Goal: Use online tool/utility: Utilize a website feature to perform a specific function

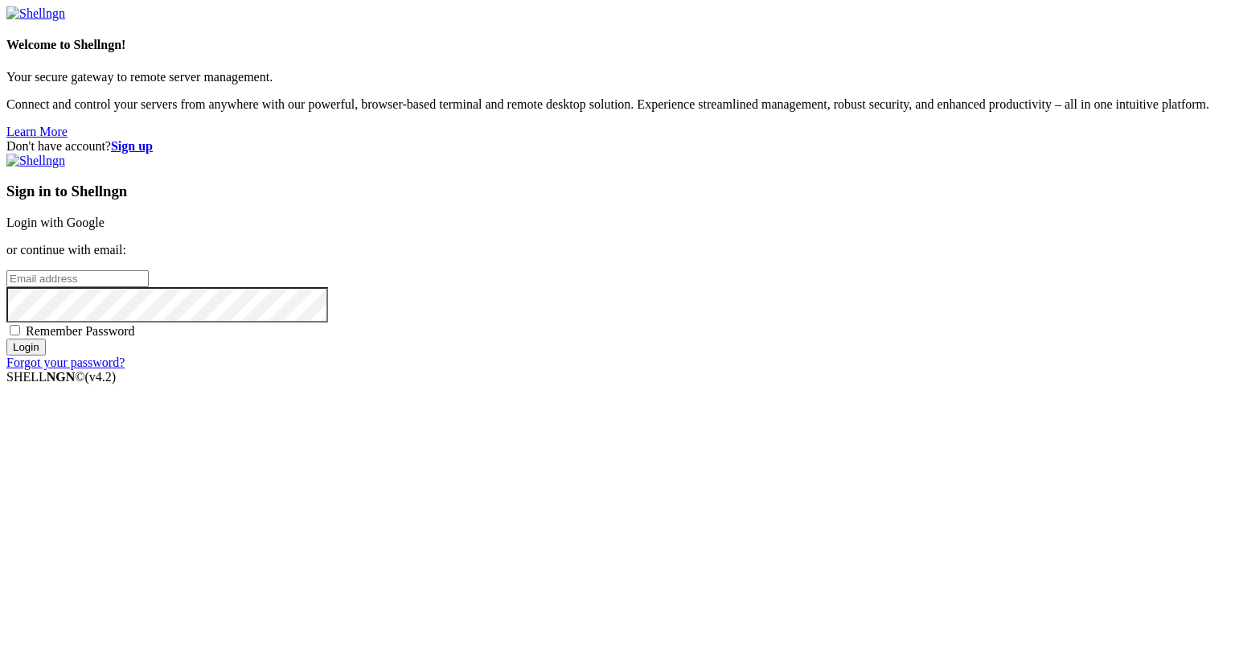
type input "[PERSON_NAME][EMAIL_ADDRESS][DOMAIN_NAME]"
click at [46, 355] on input "Login" at bounding box center [25, 347] width 39 height 17
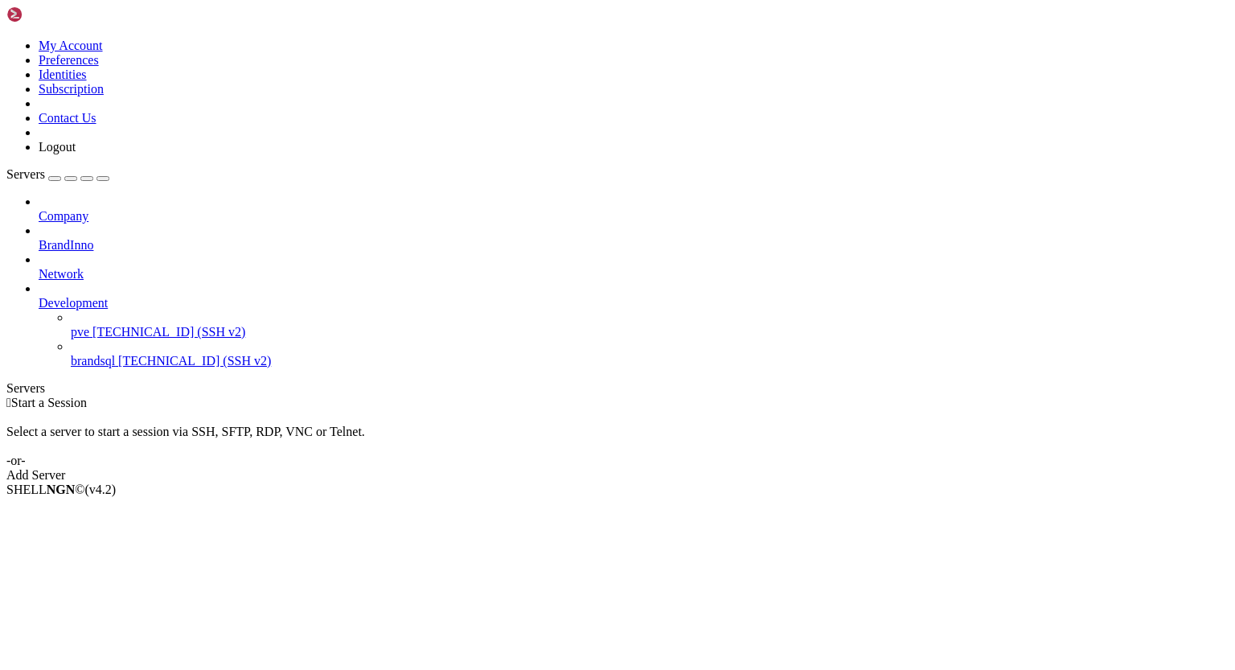
click at [121, 325] on span "[TECHNICAL_ID] (SSH v2)" at bounding box center [168, 332] width 153 height 14
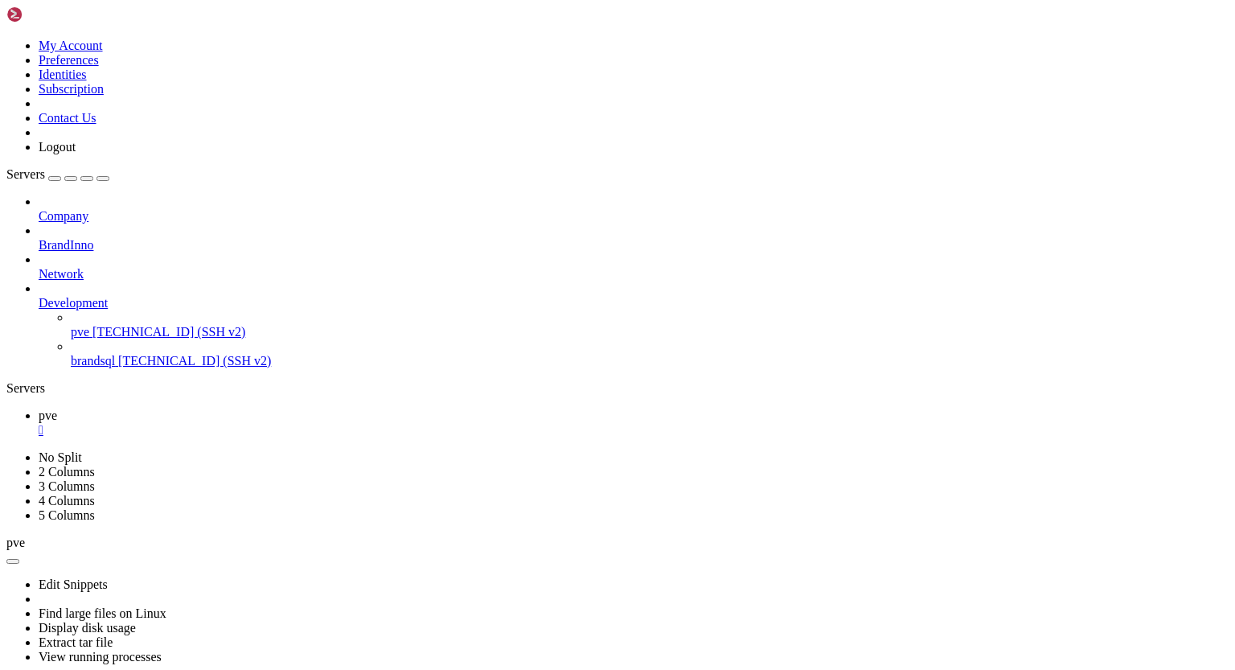
scroll to position [615, 0]
drag, startPoint x: 107, startPoint y: 950, endPoint x: 142, endPoint y: 953, distance: 34.7
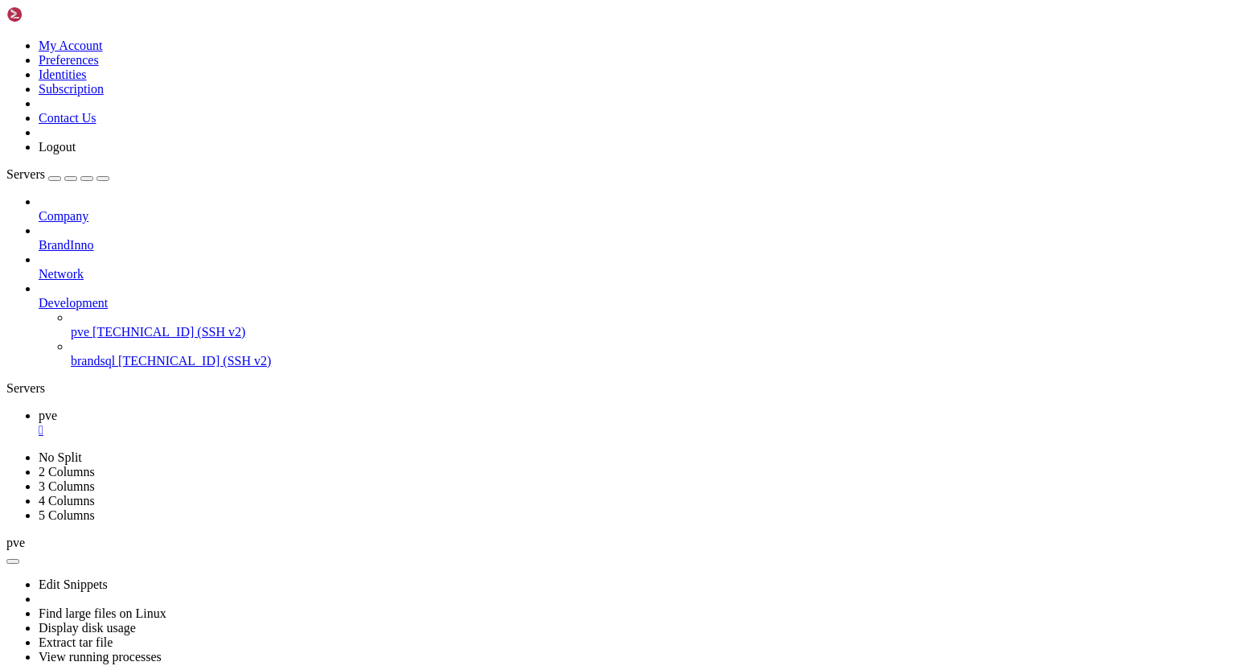
drag, startPoint x: 96, startPoint y: 967, endPoint x: 206, endPoint y: 968, distance: 109.4
drag, startPoint x: 101, startPoint y: 983, endPoint x: 117, endPoint y: 982, distance: 16.2
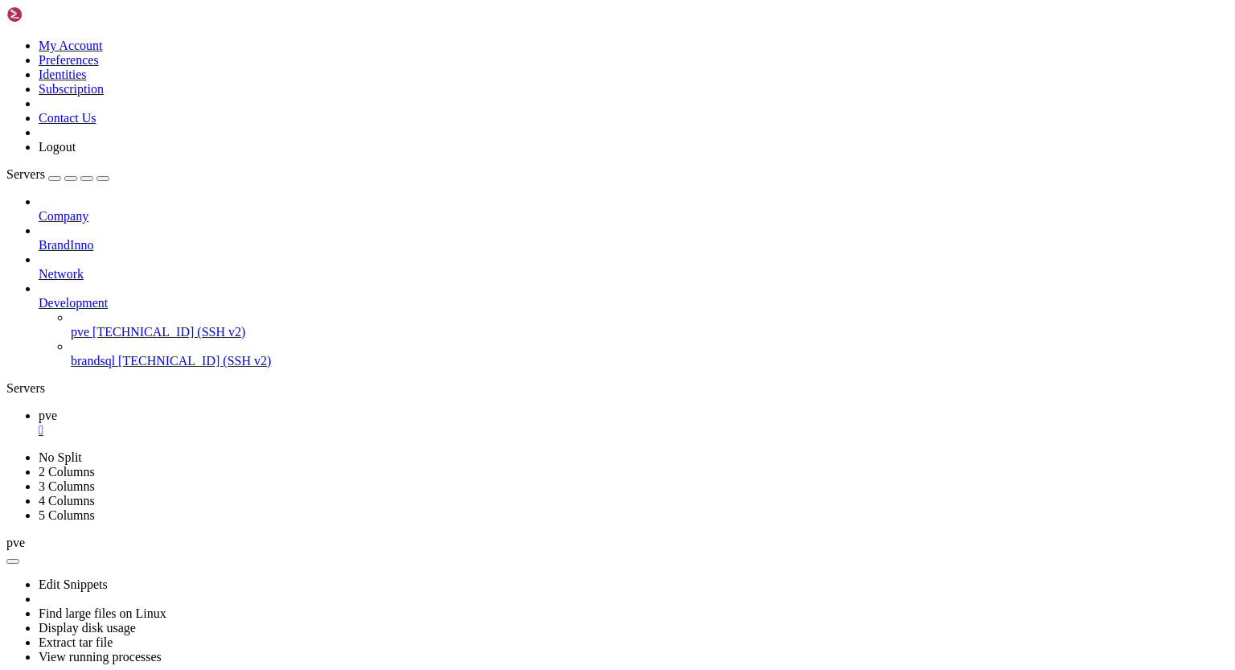
drag, startPoint x: 170, startPoint y: 950, endPoint x: 228, endPoint y: 953, distance: 57.1
drag, startPoint x: 136, startPoint y: 966, endPoint x: 230, endPoint y: 970, distance: 94.2
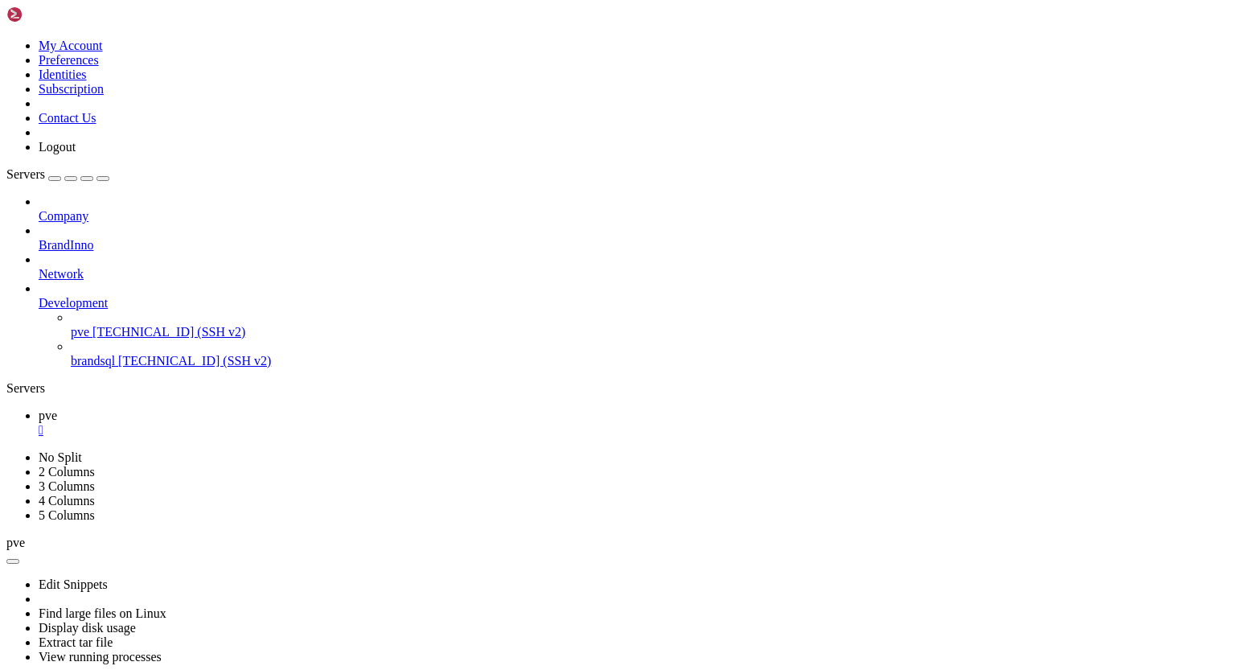
drag, startPoint x: 131, startPoint y: 982, endPoint x: 188, endPoint y: 979, distance: 57.1
drag, startPoint x: 107, startPoint y: 992, endPoint x: 115, endPoint y: 979, distance: 15.2
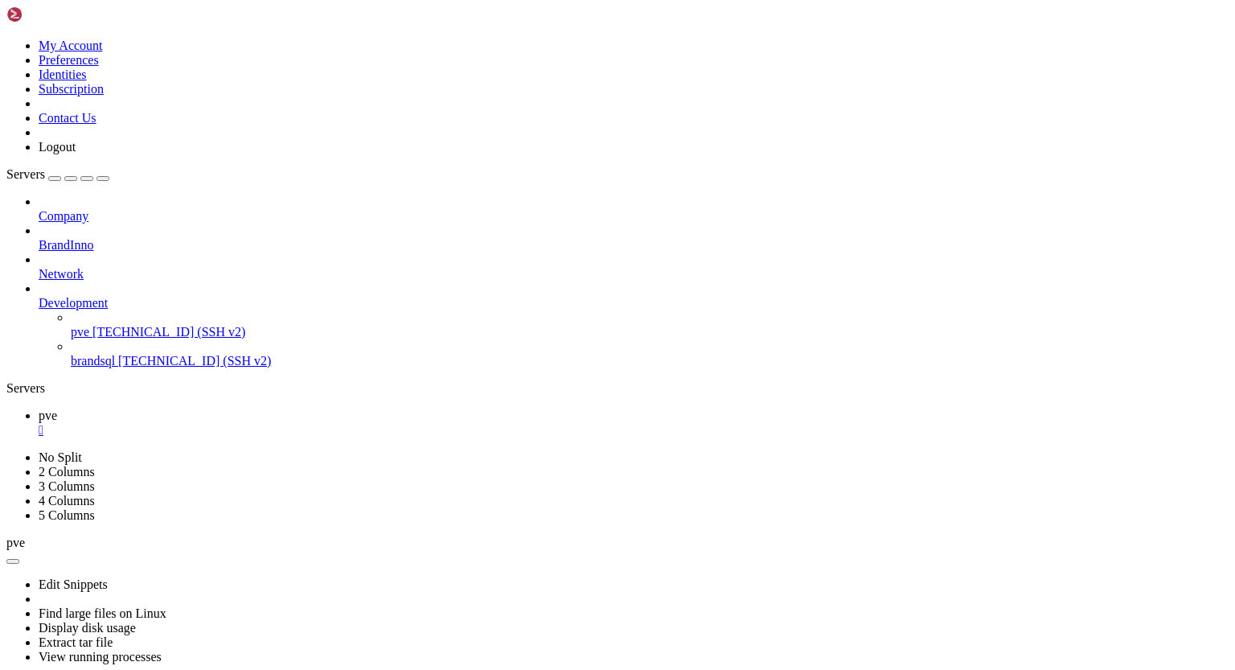
drag, startPoint x: 112, startPoint y: 995, endPoint x: 58, endPoint y: 1049, distance: 75.6
drag, startPoint x: 109, startPoint y: 989, endPoint x: 135, endPoint y: 992, distance: 26.7
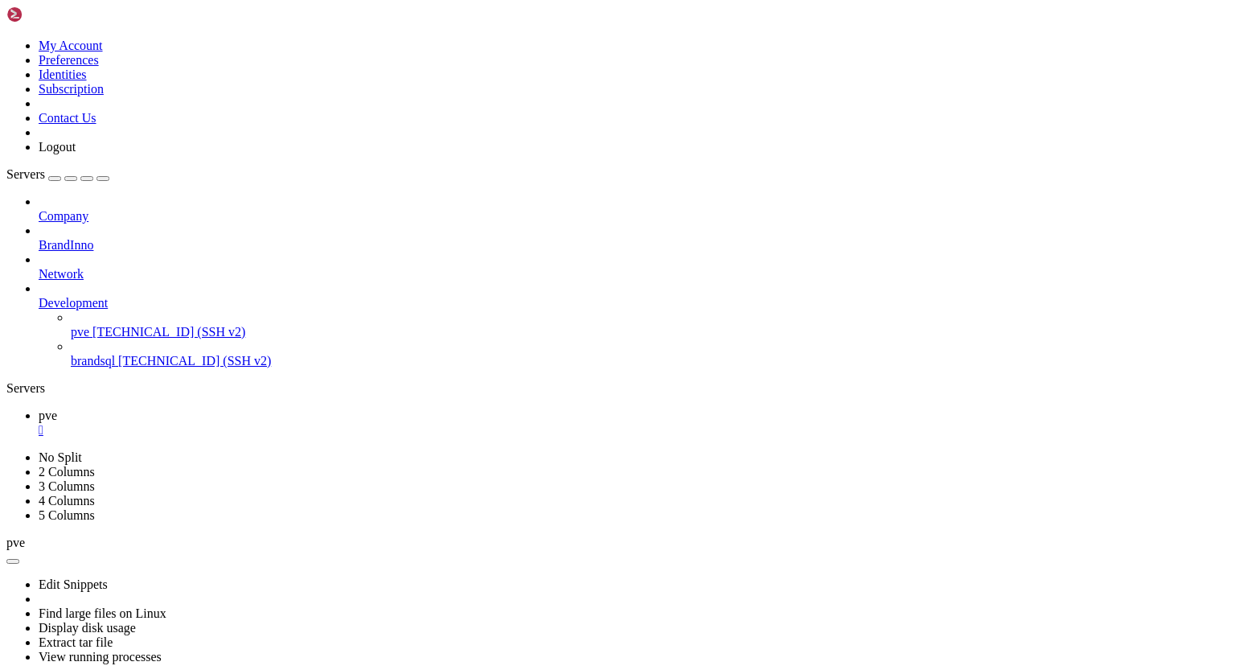
drag, startPoint x: 169, startPoint y: 1011, endPoint x: 199, endPoint y: 1012, distance: 30.6
drag, startPoint x: 150, startPoint y: 1020, endPoint x: 214, endPoint y: 1021, distance: 64.3
drag, startPoint x: 415, startPoint y: 1020, endPoint x: 158, endPoint y: 1017, distance: 257.3
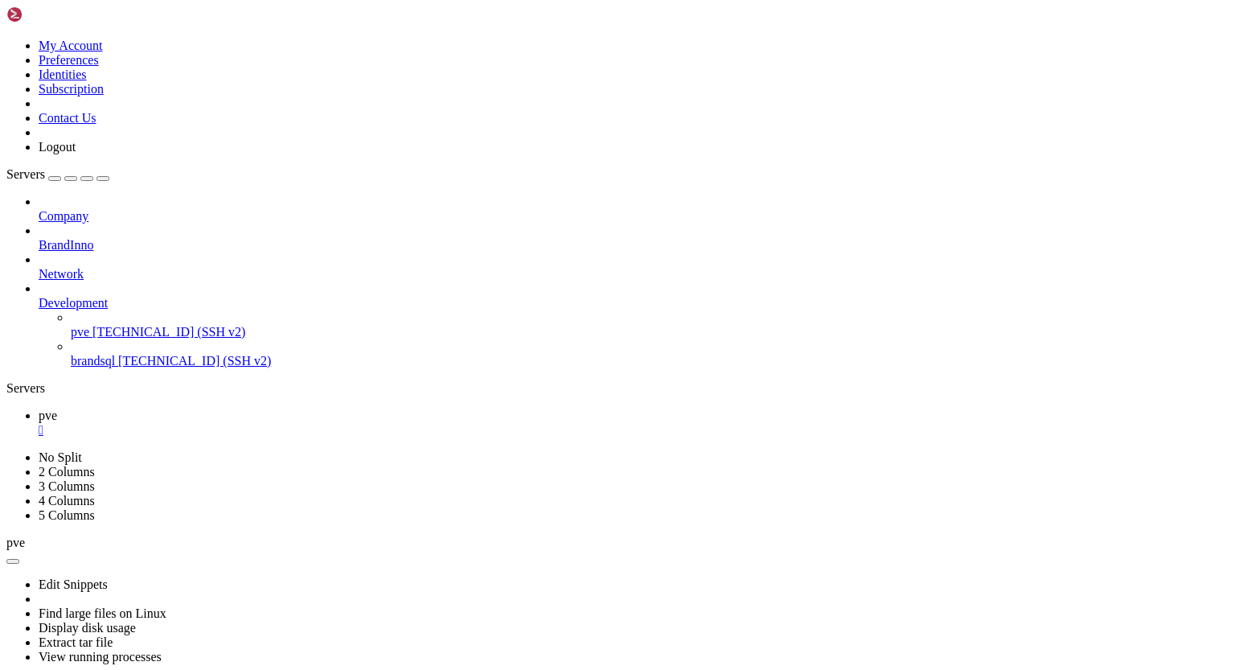
drag, startPoint x: 204, startPoint y: 1254, endPoint x: 322, endPoint y: 1250, distance: 117.4
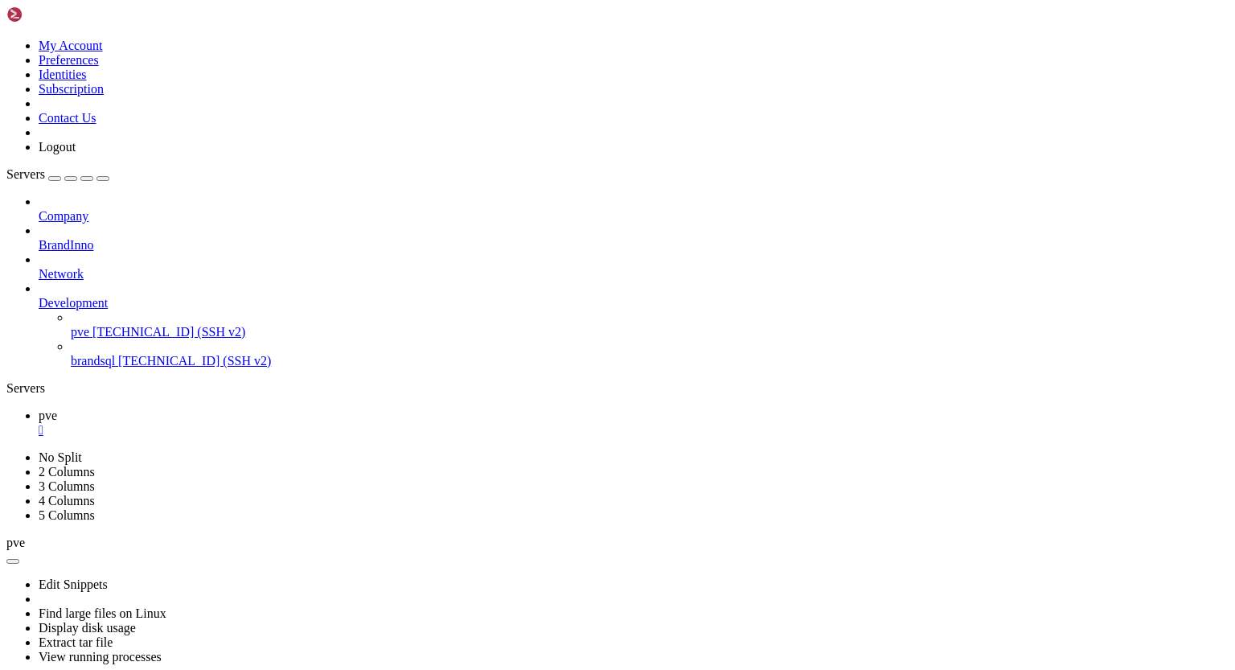
drag, startPoint x: 177, startPoint y: 869, endPoint x: 215, endPoint y: 868, distance: 37.8
drag, startPoint x: 174, startPoint y: 886, endPoint x: 193, endPoint y: 886, distance: 18.5
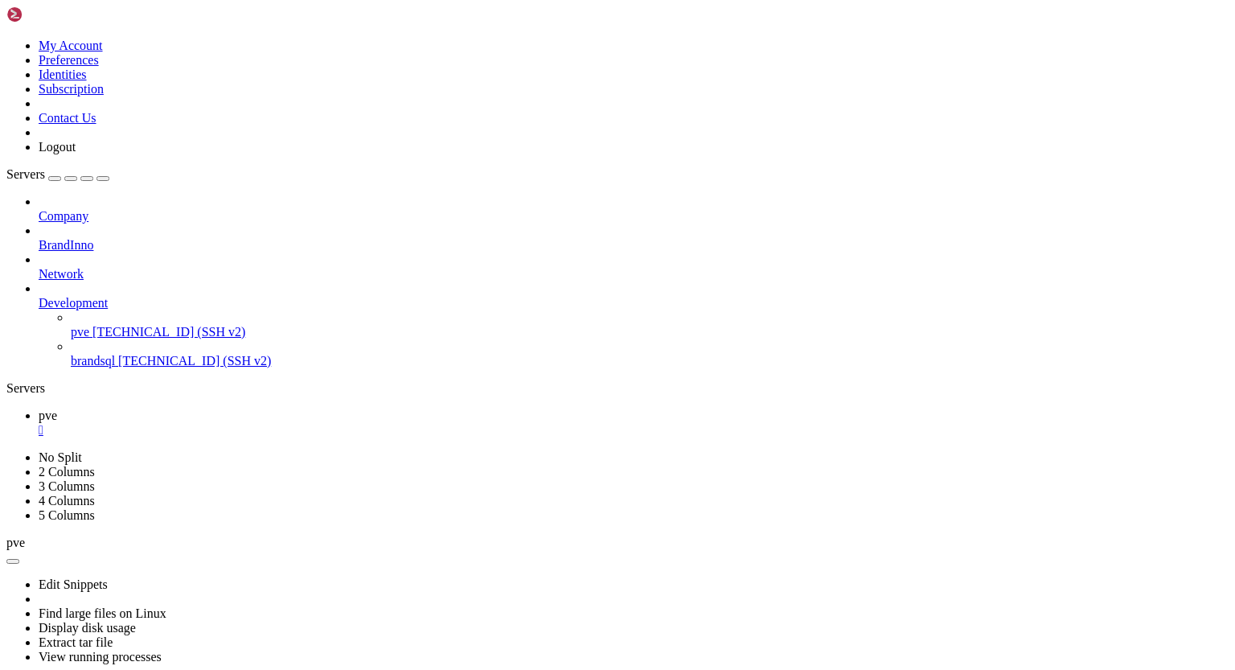
drag, startPoint x: 211, startPoint y: 913, endPoint x: 255, endPoint y: 911, distance: 44.3
drag, startPoint x: 14, startPoint y: 923, endPoint x: 171, endPoint y: 926, distance: 156.8
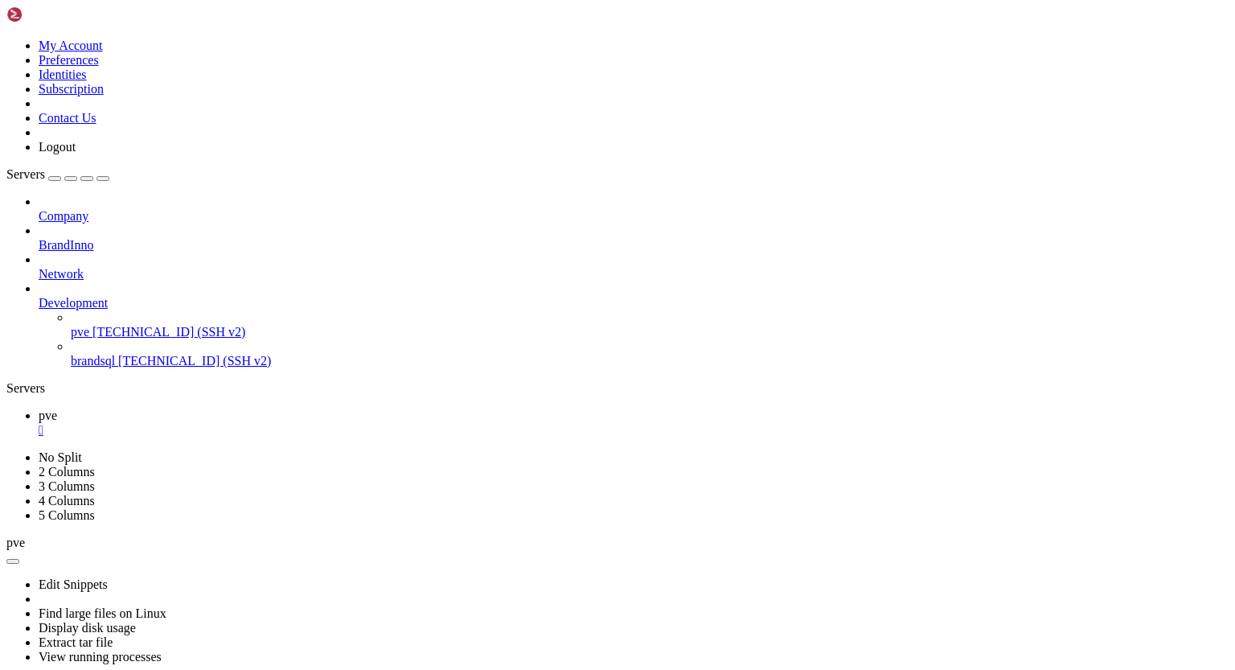
drag, startPoint x: 13, startPoint y: 923, endPoint x: 74, endPoint y: 923, distance: 61.1
drag, startPoint x: 14, startPoint y: 922, endPoint x: 180, endPoint y: 926, distance: 165.7
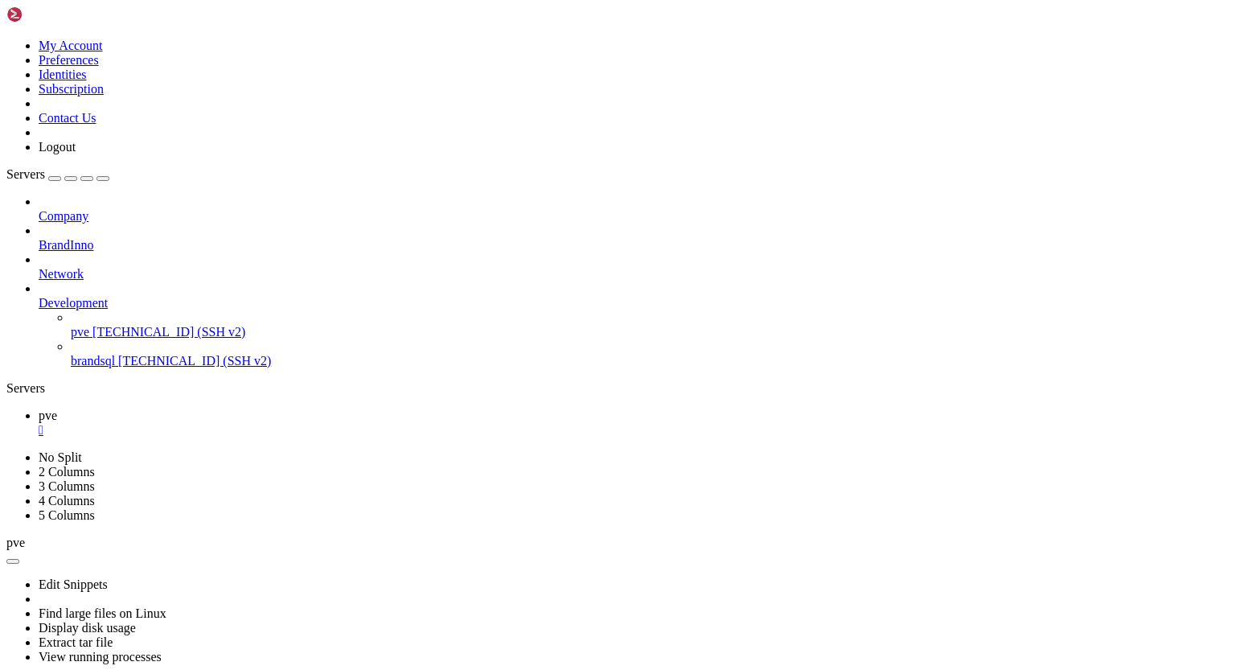
drag, startPoint x: 12, startPoint y: 922, endPoint x: 88, endPoint y: 923, distance: 76.4
drag, startPoint x: 14, startPoint y: 923, endPoint x: 180, endPoint y: 923, distance: 165.6
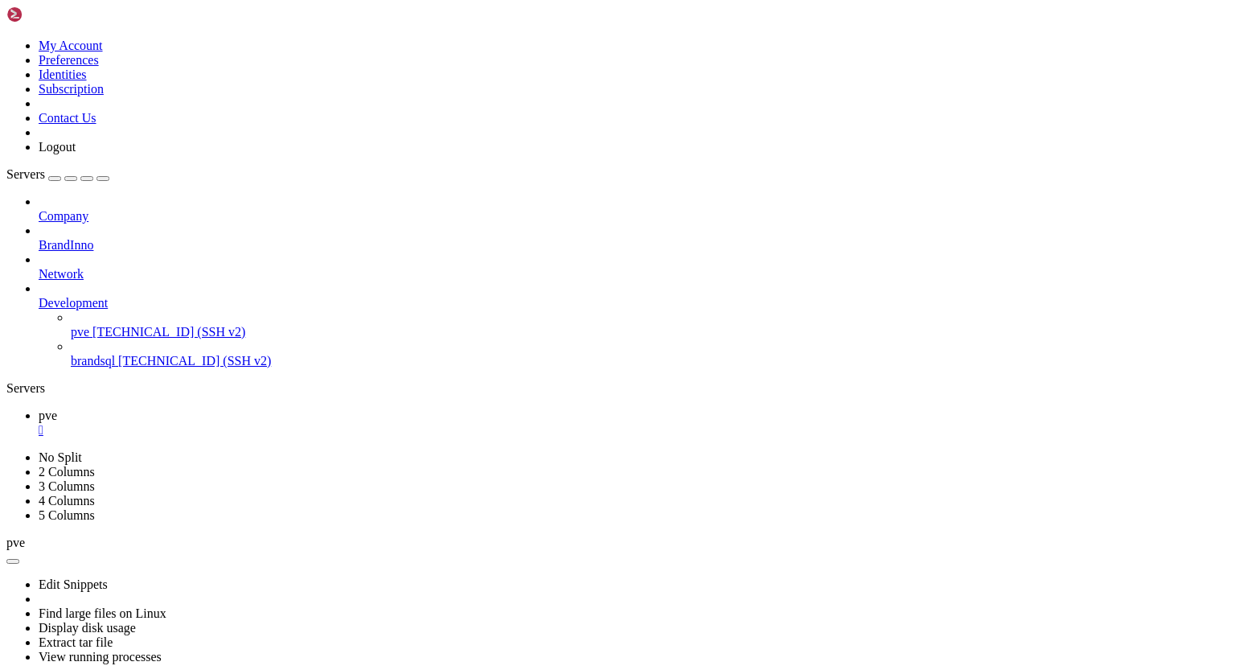
scroll to position [1804, 0]
drag, startPoint x: 197, startPoint y: 1245, endPoint x: 519, endPoint y: 1209, distance: 324.4
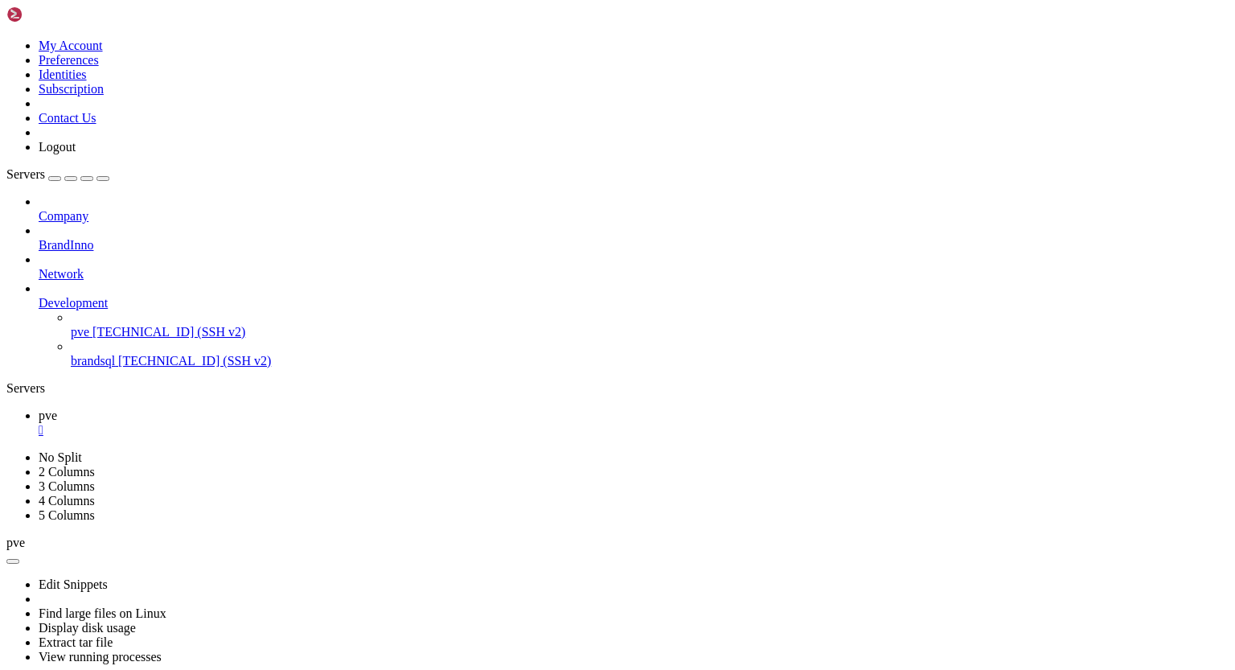
scroll to position [4402, 0]
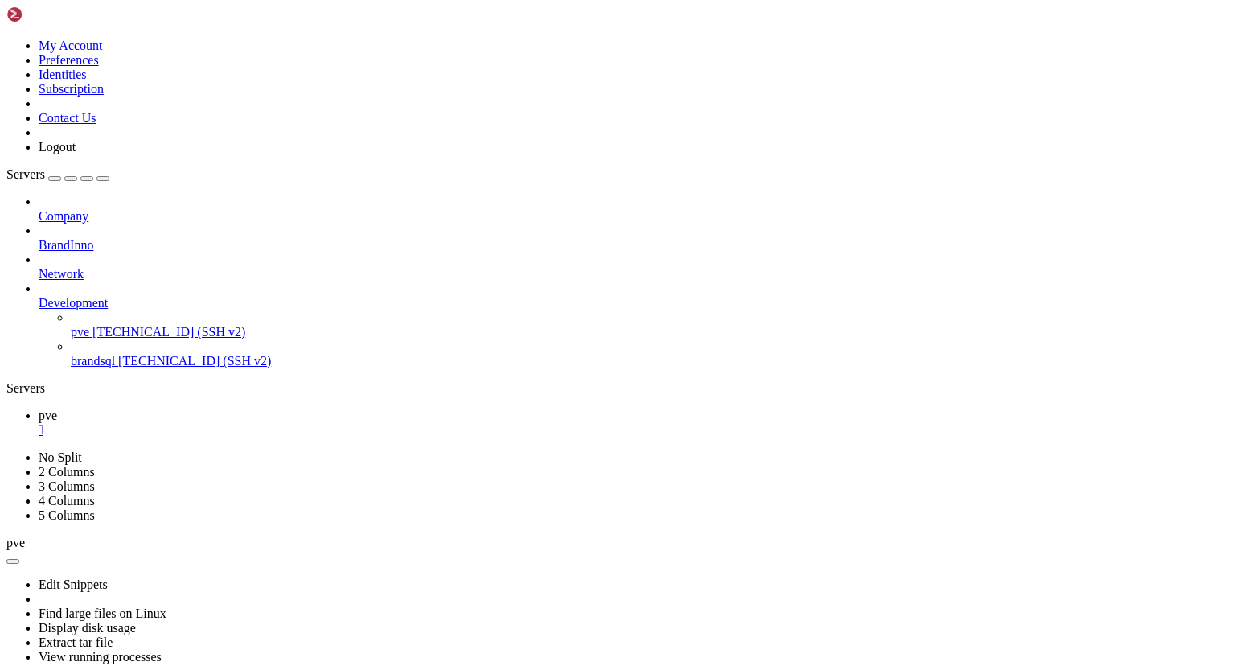
drag, startPoint x: 111, startPoint y: 870, endPoint x: 352, endPoint y: 869, distance: 241.2
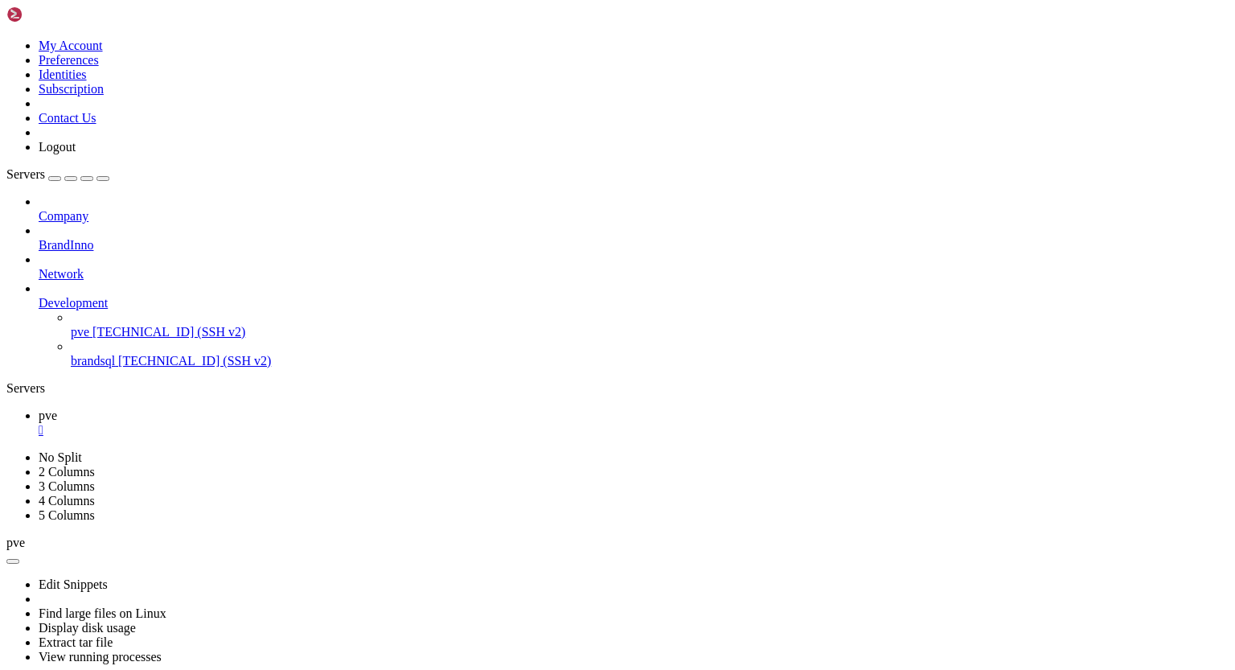
drag, startPoint x: 95, startPoint y: 886, endPoint x: 211, endPoint y: 885, distance: 115.8
drag, startPoint x: 101, startPoint y: 895, endPoint x: 376, endPoint y: 897, distance: 275.0
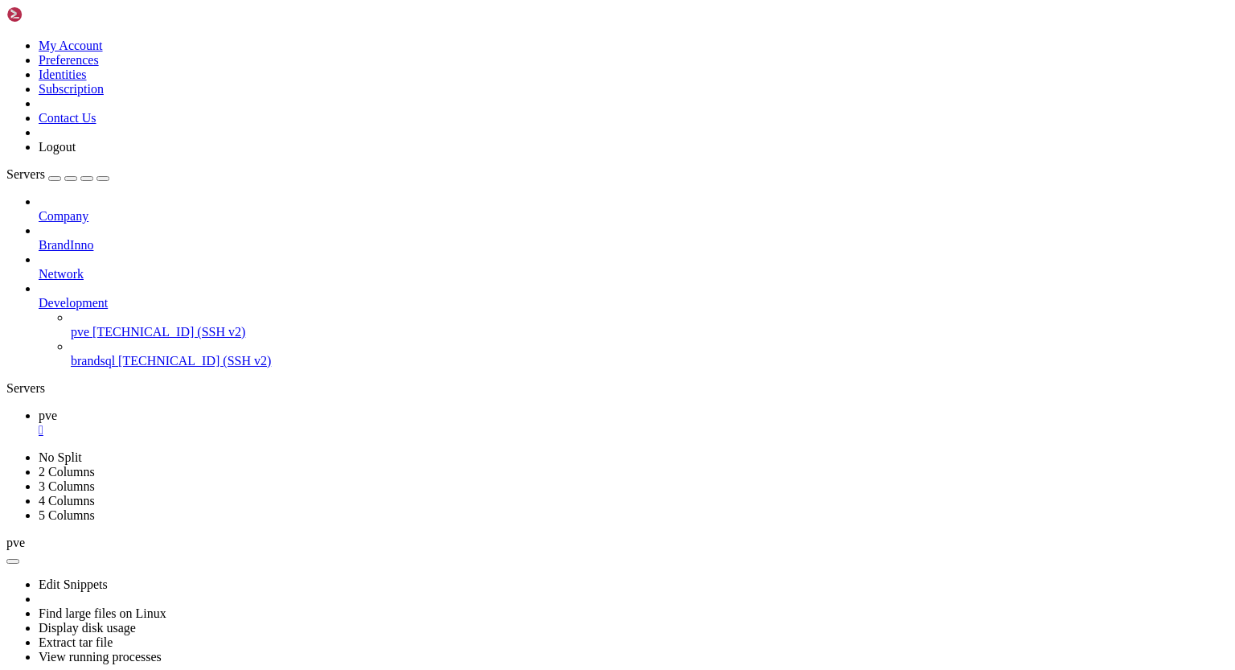
drag, startPoint x: 169, startPoint y: 952, endPoint x: 228, endPoint y: 957, distance: 59.7
drag, startPoint x: 137, startPoint y: 968, endPoint x: 220, endPoint y: 968, distance: 83.6
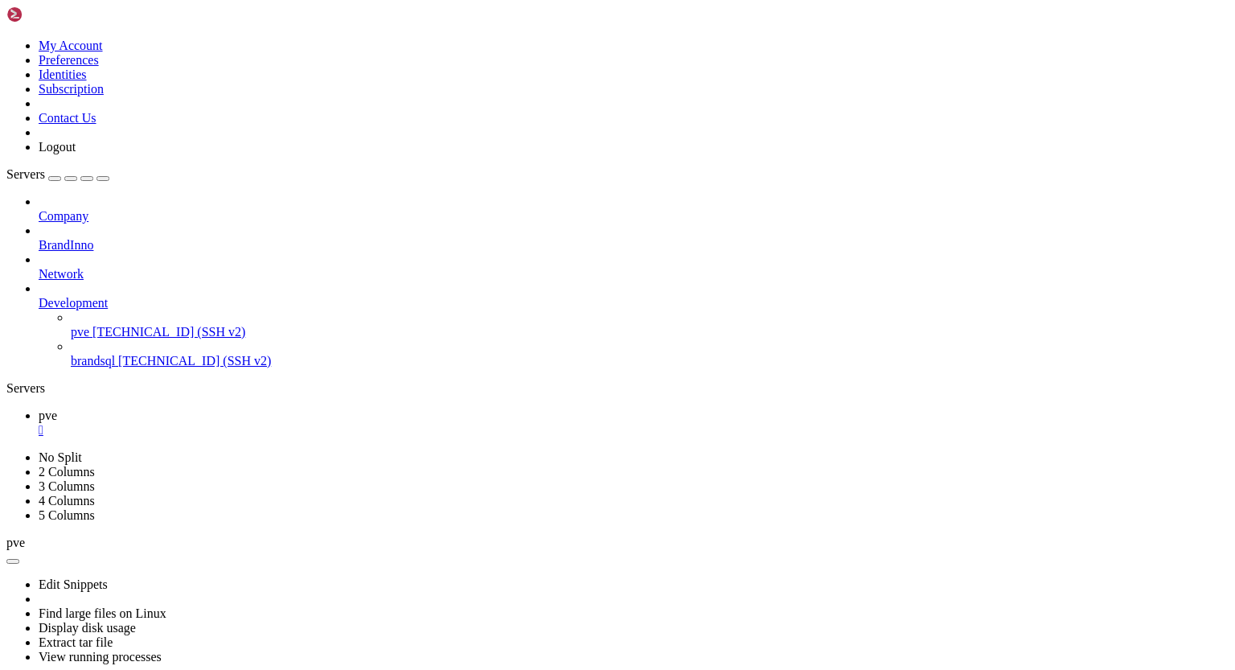
drag, startPoint x: 127, startPoint y: 982, endPoint x: 180, endPoint y: 986, distance: 53.2
drag, startPoint x: 108, startPoint y: 994, endPoint x: 132, endPoint y: 994, distance: 24.1
drag, startPoint x: 169, startPoint y: 1004, endPoint x: 207, endPoint y: 1006, distance: 37.9
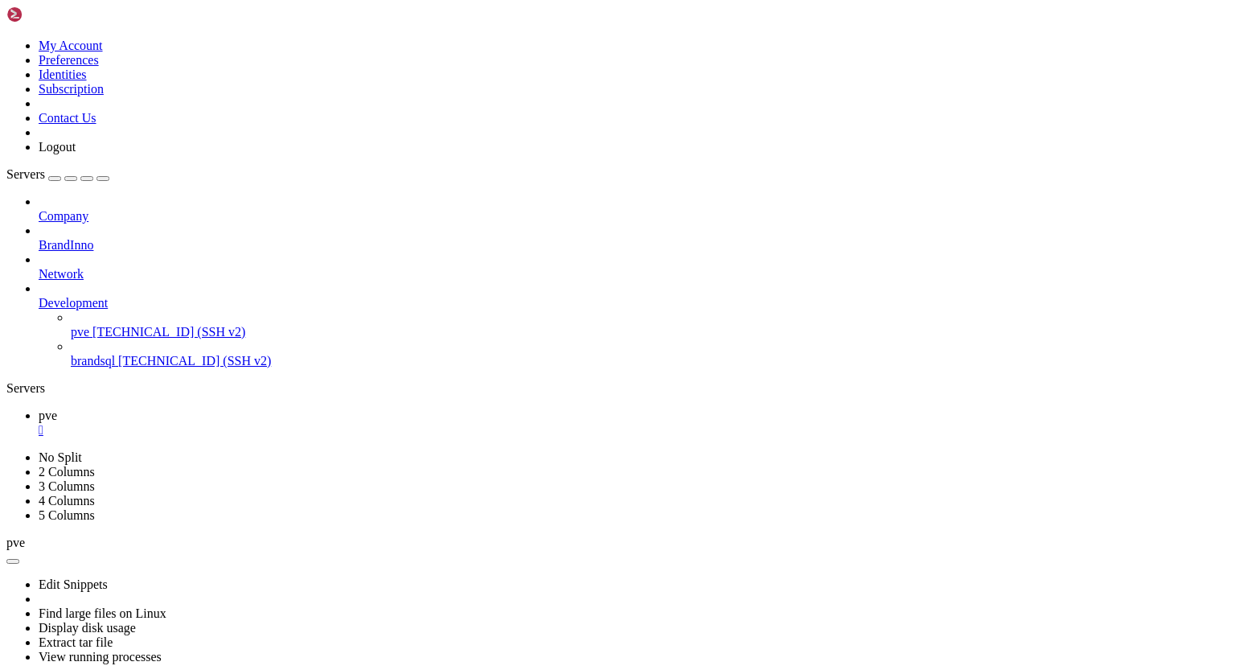
drag, startPoint x: 150, startPoint y: 1024, endPoint x: 218, endPoint y: 1026, distance: 68.4
drag, startPoint x: 179, startPoint y: 1038, endPoint x: 215, endPoint y: 1037, distance: 37.0
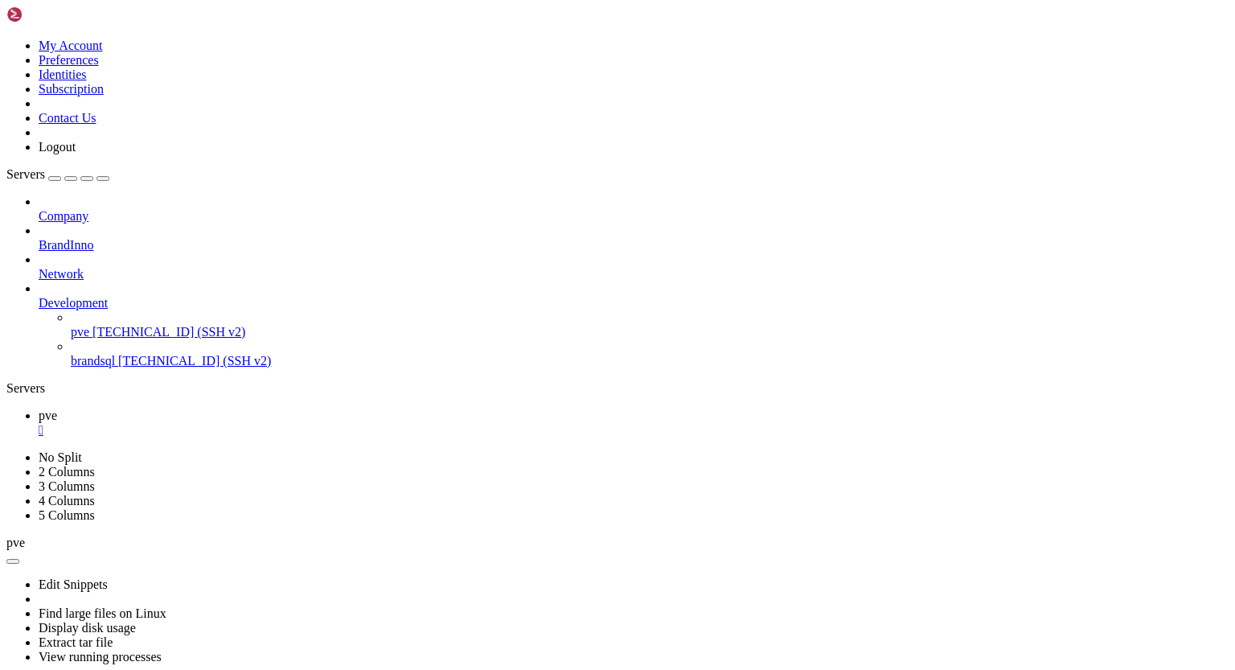
drag, startPoint x: 179, startPoint y: 1032, endPoint x: 214, endPoint y: 1034, distance: 35.5
drag, startPoint x: 176, startPoint y: 1048, endPoint x: 195, endPoint y: 1049, distance: 18.5
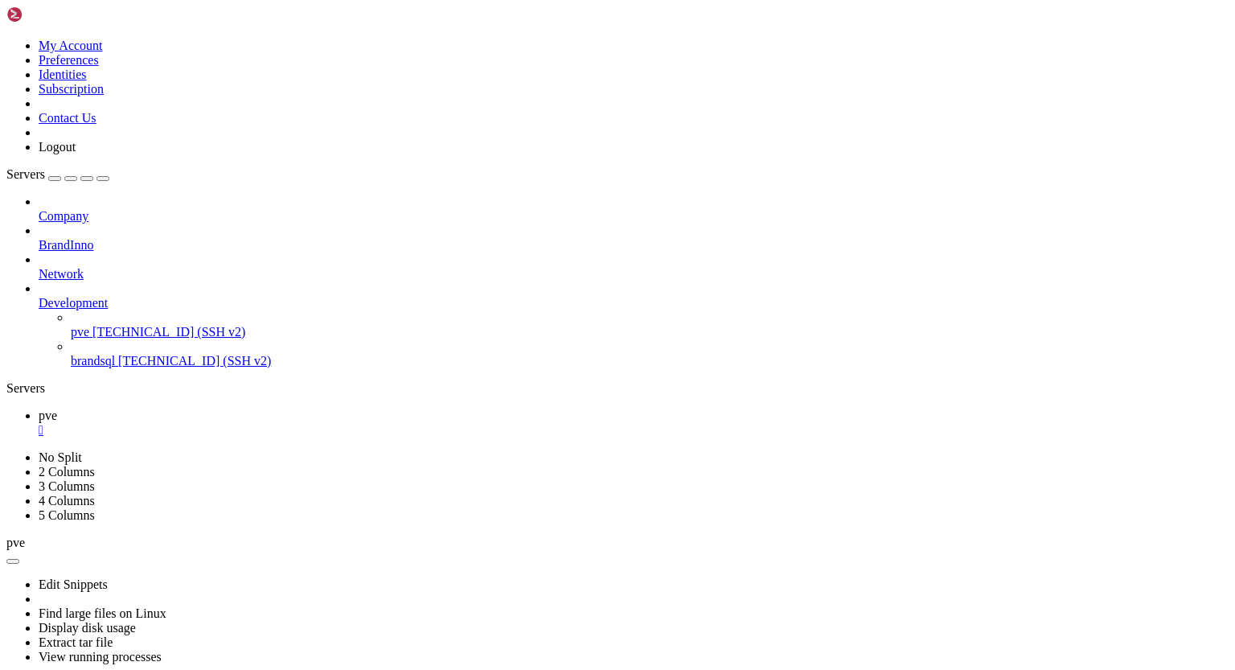
drag, startPoint x: 211, startPoint y: 1075, endPoint x: 257, endPoint y: 1076, distance: 46.6
drag, startPoint x: 164, startPoint y: 1090, endPoint x: 207, endPoint y: 1090, distance: 43.4
drag, startPoint x: 154, startPoint y: 1132, endPoint x: 281, endPoint y: 1134, distance: 127.1
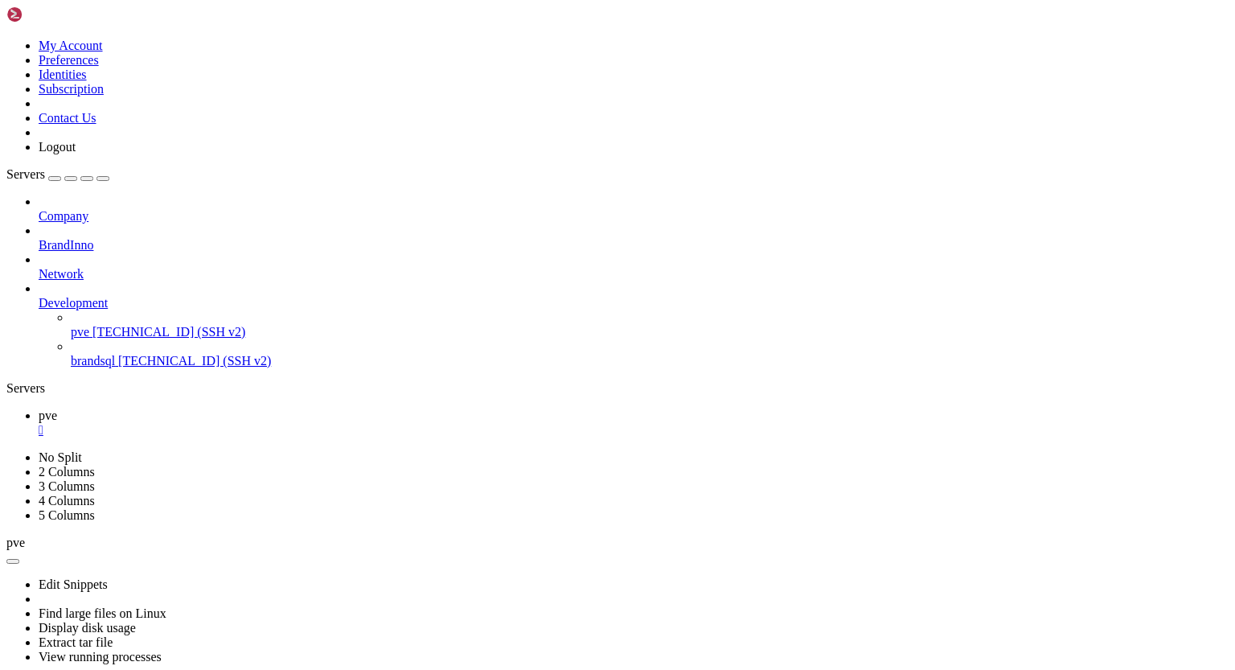
drag, startPoint x: 161, startPoint y: 1144, endPoint x: 242, endPoint y: 1143, distance: 81.2
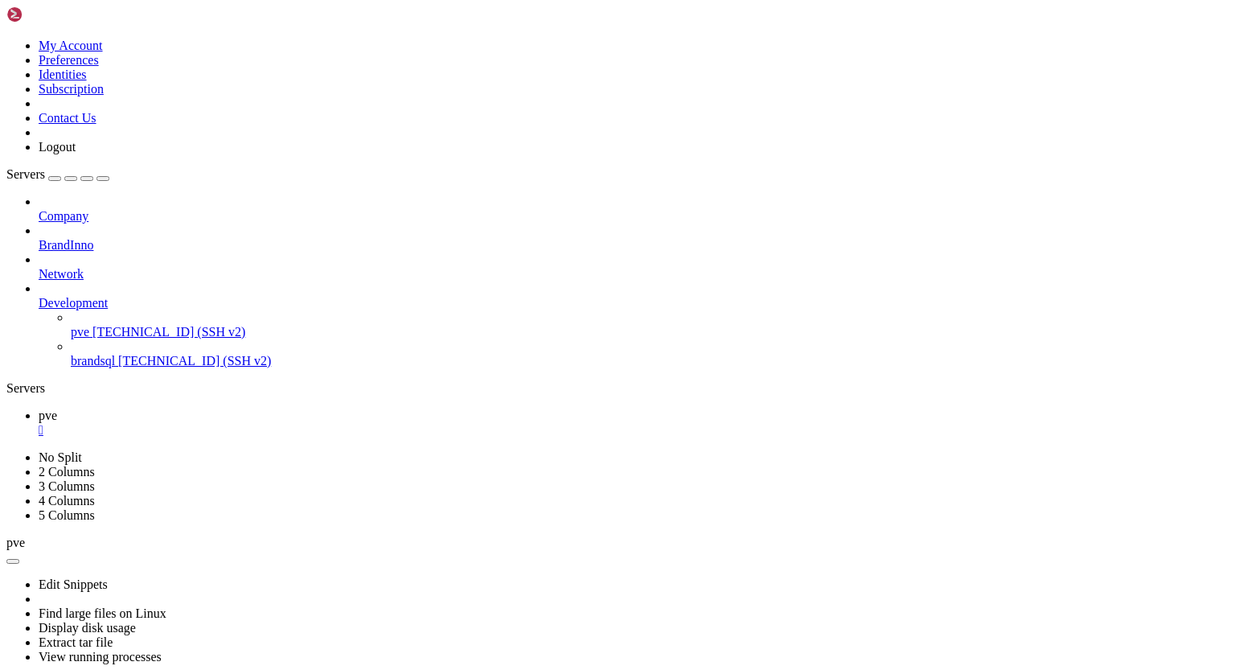
scroll to position [0, 0]
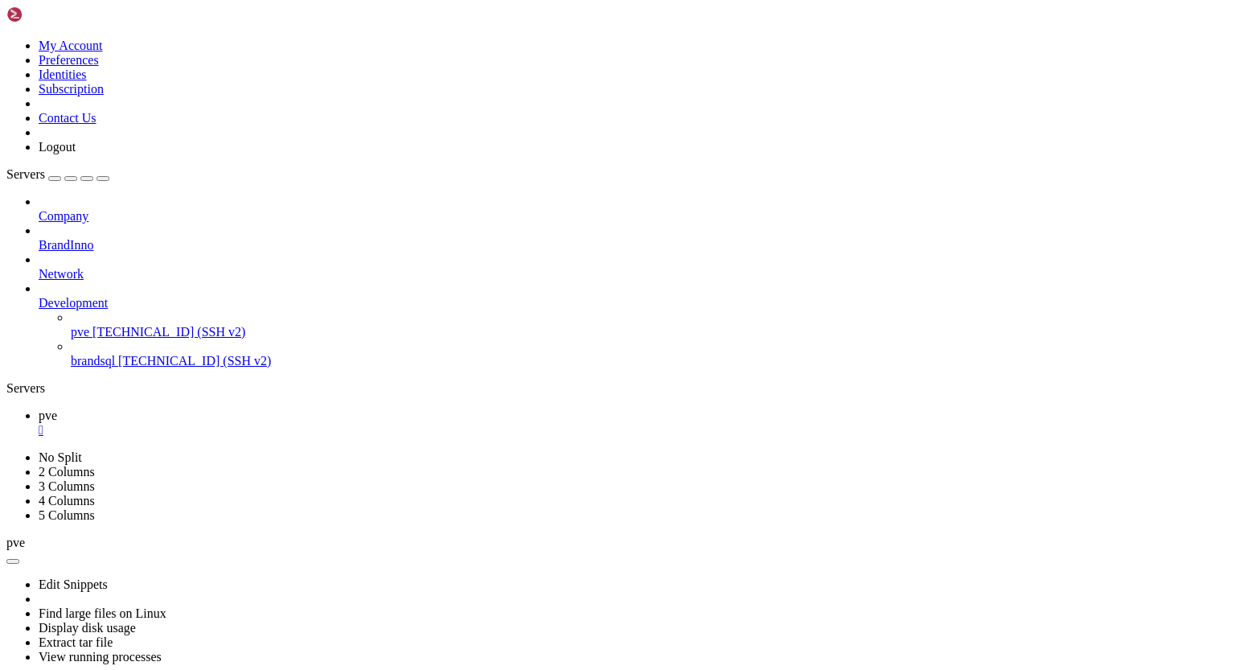
scroll to position [6602, 0]
drag, startPoint x: 13, startPoint y: 1087, endPoint x: 31, endPoint y: 1094, distance: 19.6
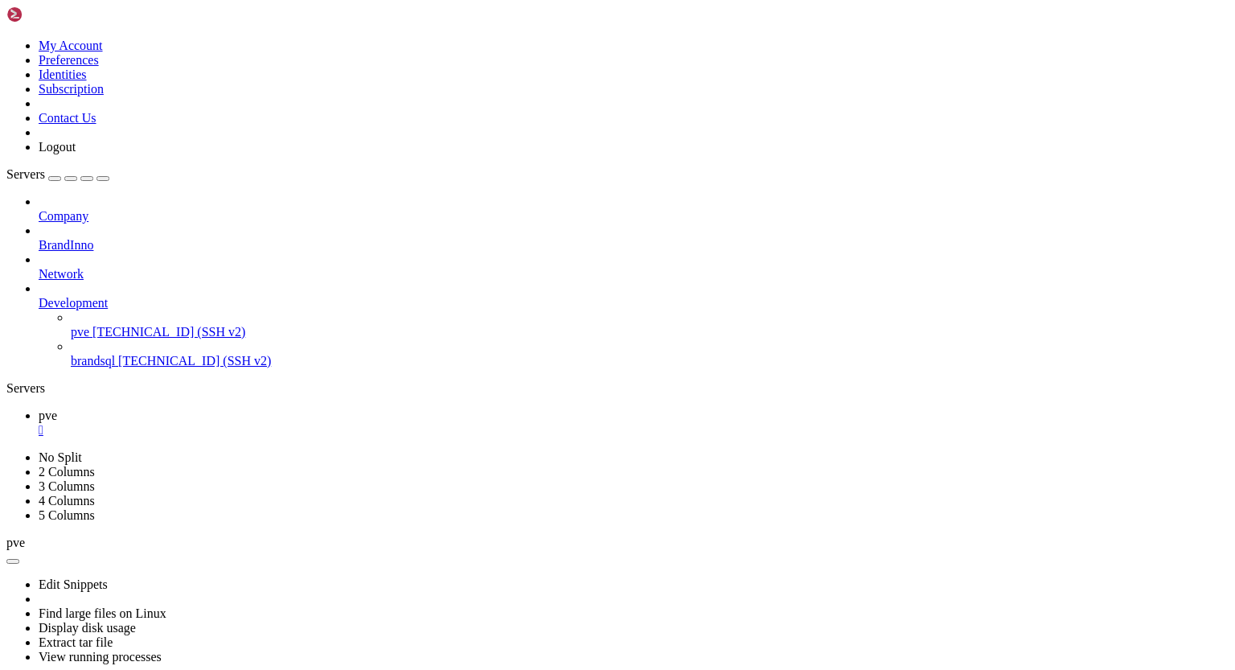
drag, startPoint x: 103, startPoint y: 1251, endPoint x: 431, endPoint y: 1254, distance: 328.1
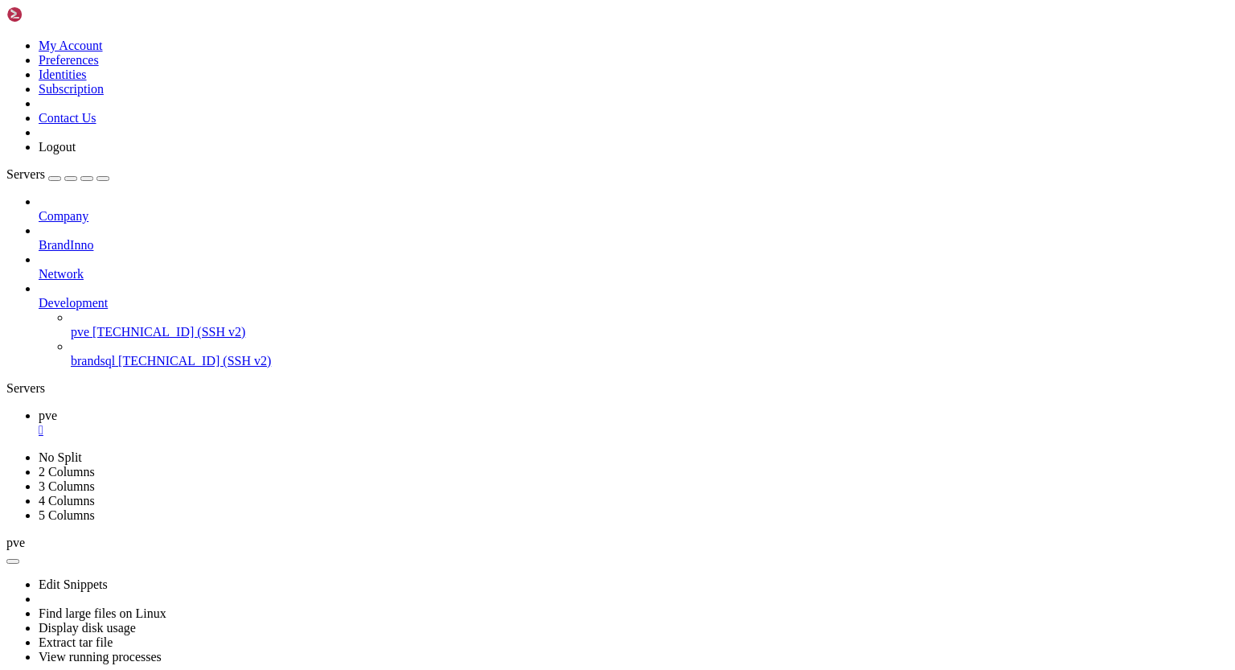
scroll to position [16445, 0]
click at [720, 408] on ul "pve " at bounding box center [617, 422] width 1222 height 29
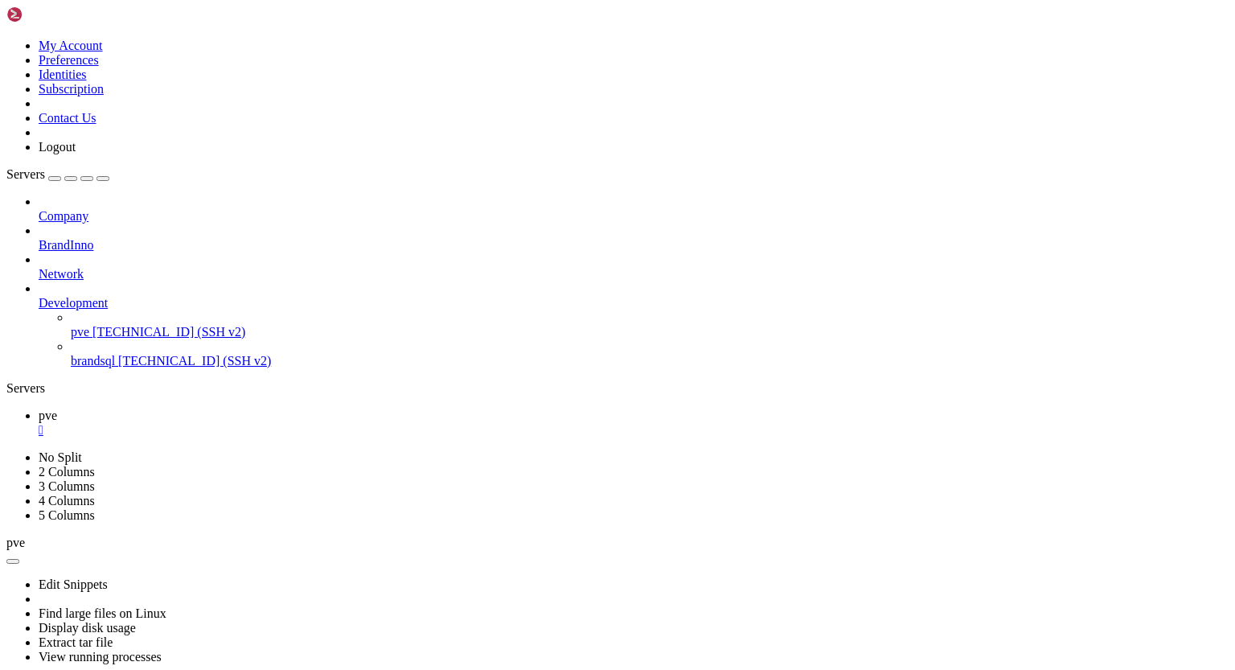
scroll to position [41952, 0]
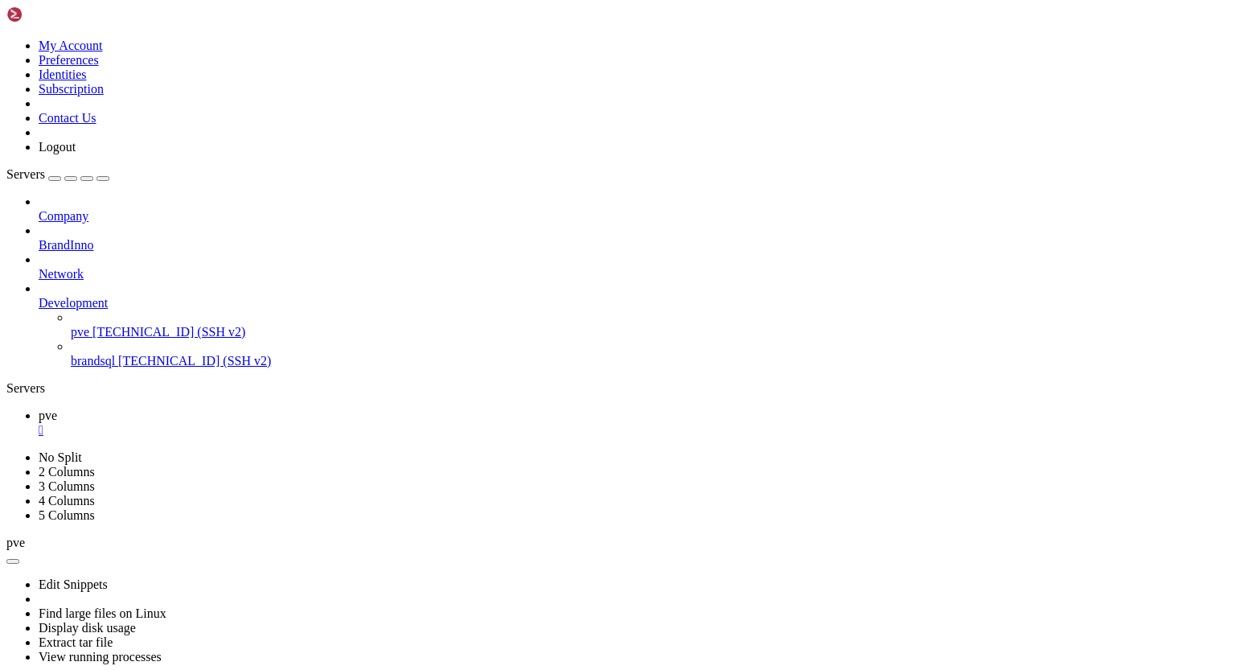
drag, startPoint x: 13, startPoint y: 705, endPoint x: 137, endPoint y: 812, distance: 163.6
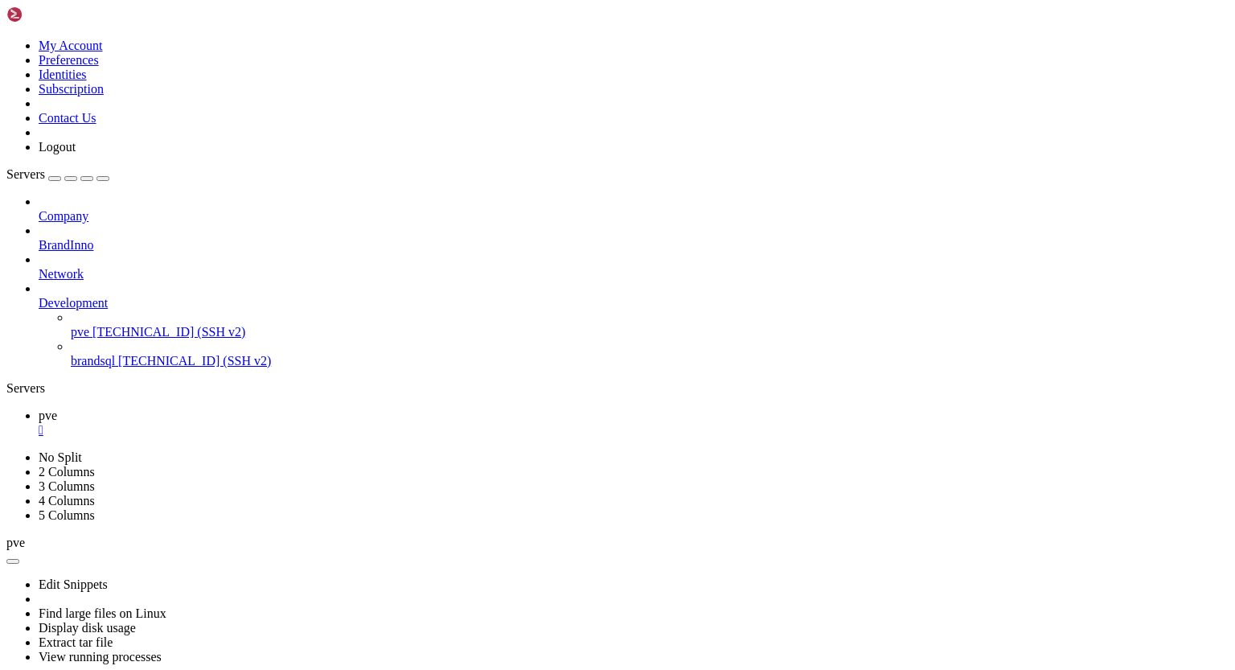
scroll to position [6602, 0]
drag, startPoint x: 14, startPoint y: 704, endPoint x: 101, endPoint y: 872, distance: 188.1
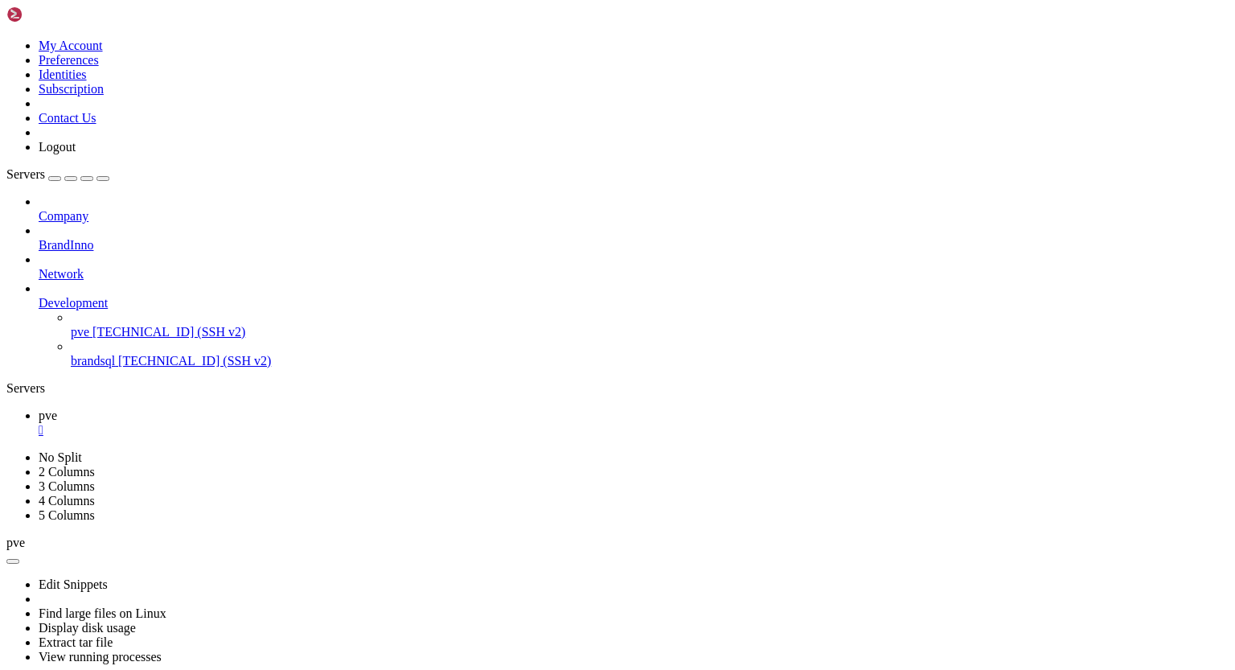
drag, startPoint x: 14, startPoint y: 704, endPoint x: 91, endPoint y: 817, distance: 136.7
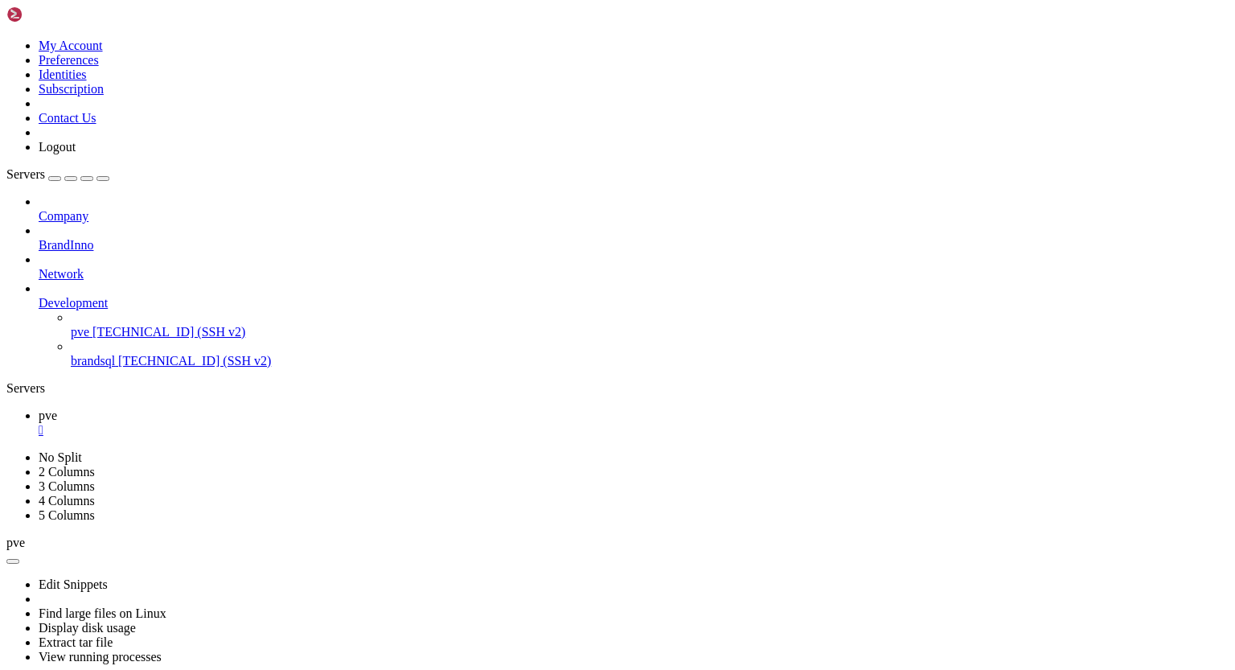
scroll to position [0, 0]
click at [264, 423] on div "" at bounding box center [634, 430] width 1190 height 14
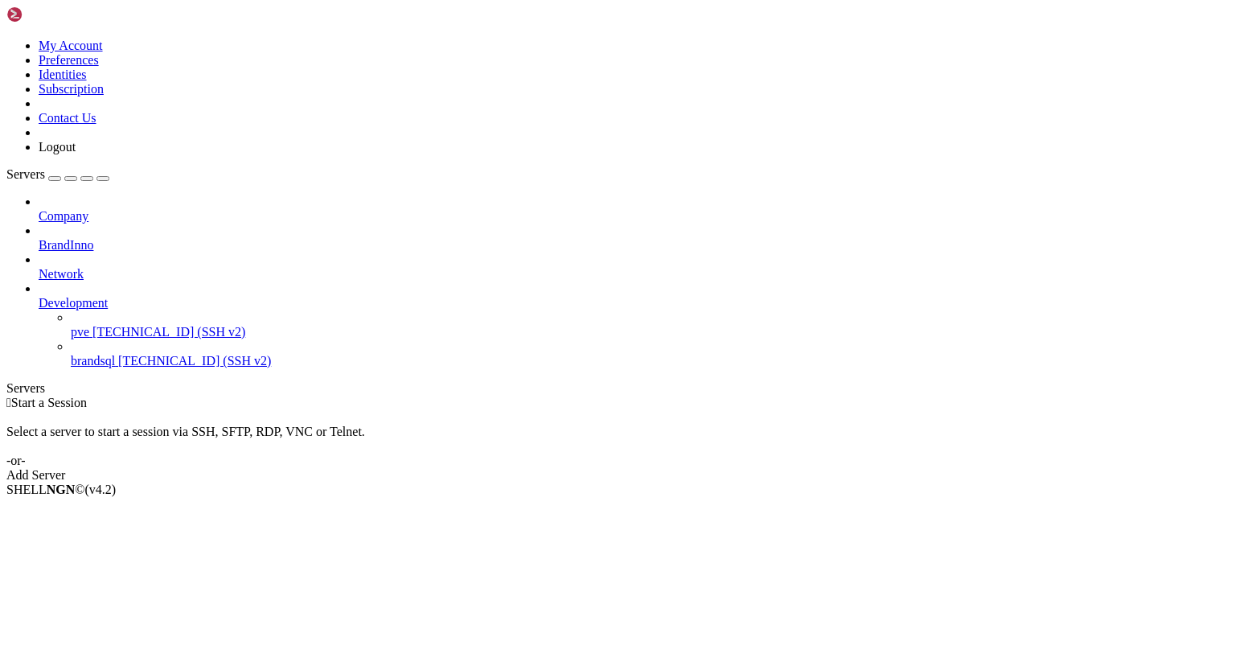
click at [39, 296] on icon at bounding box center [39, 296] width 0 height 0
